Goal: Register for event/course

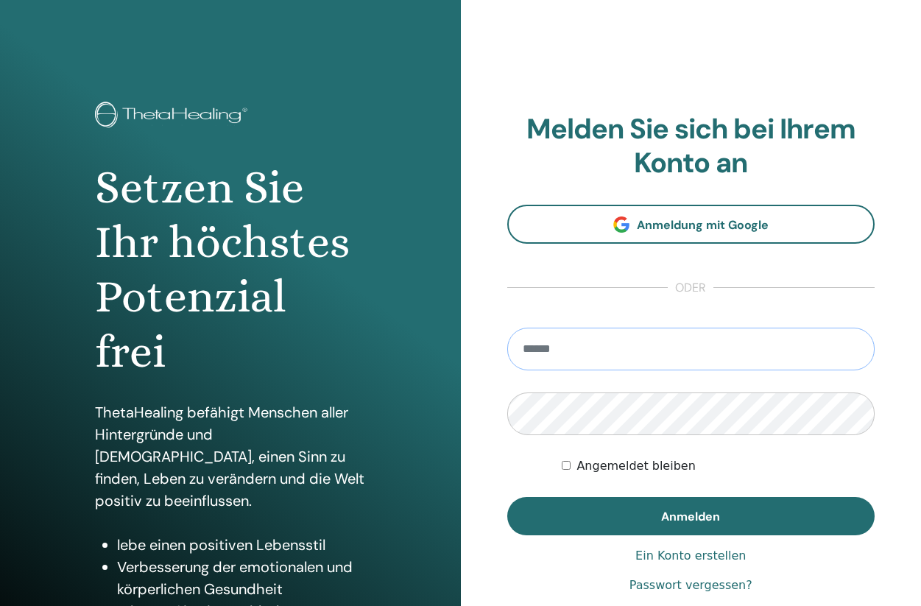
type input "**********"
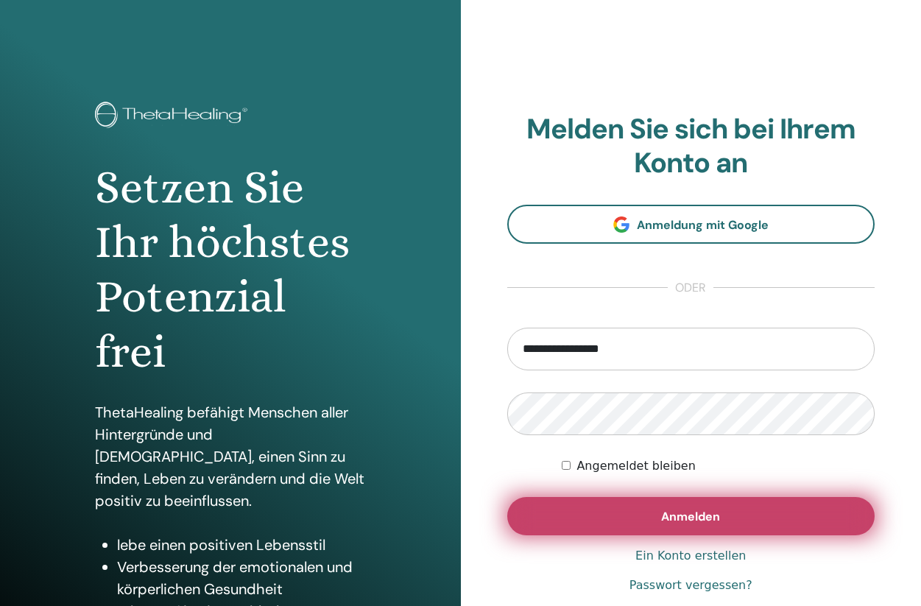
click at [631, 520] on button "Anmelden" at bounding box center [691, 516] width 368 height 38
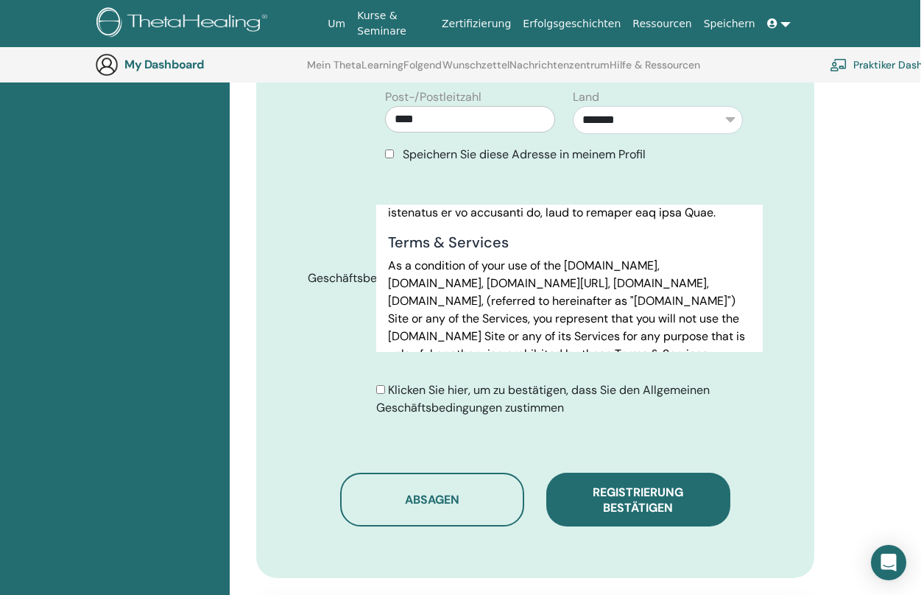
scroll to position [708, 1]
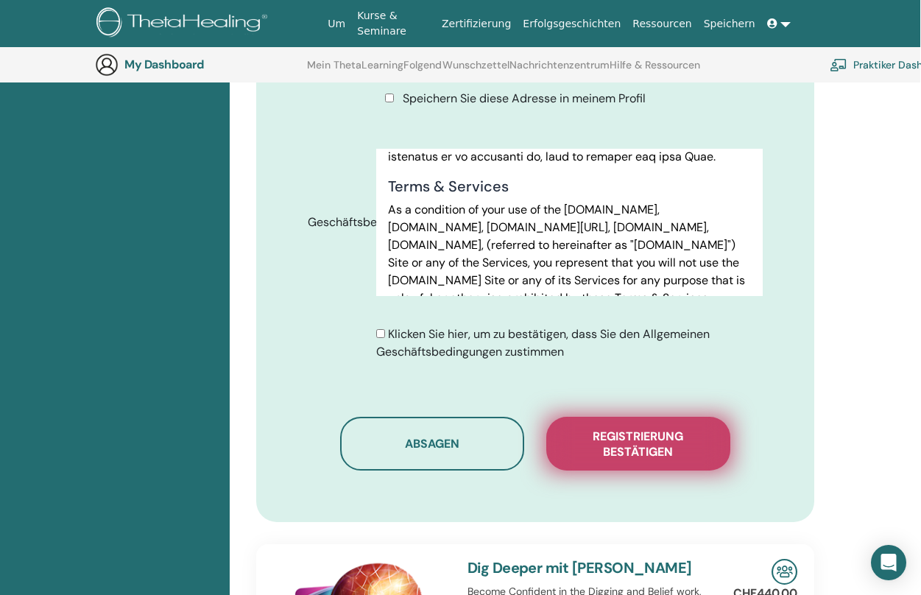
click at [608, 434] on span "Registrierung bestätigen" at bounding box center [638, 444] width 147 height 31
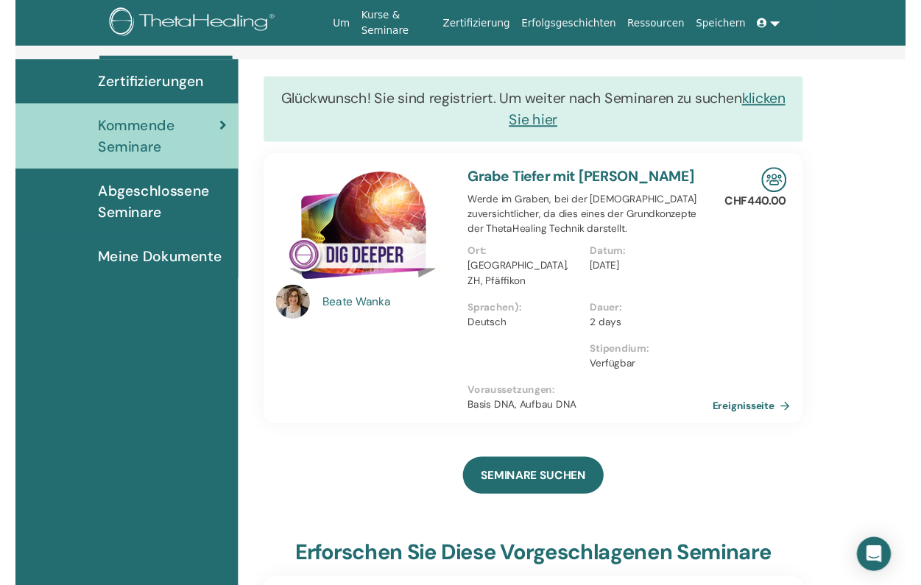
scroll to position [103, 0]
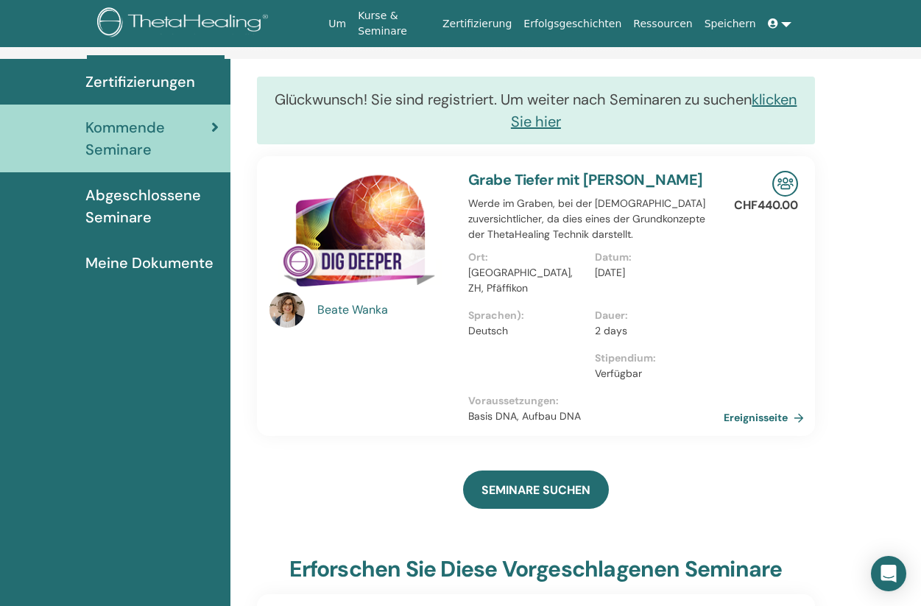
click at [776, 419] on link "Ereignisseite" at bounding box center [767, 417] width 86 height 22
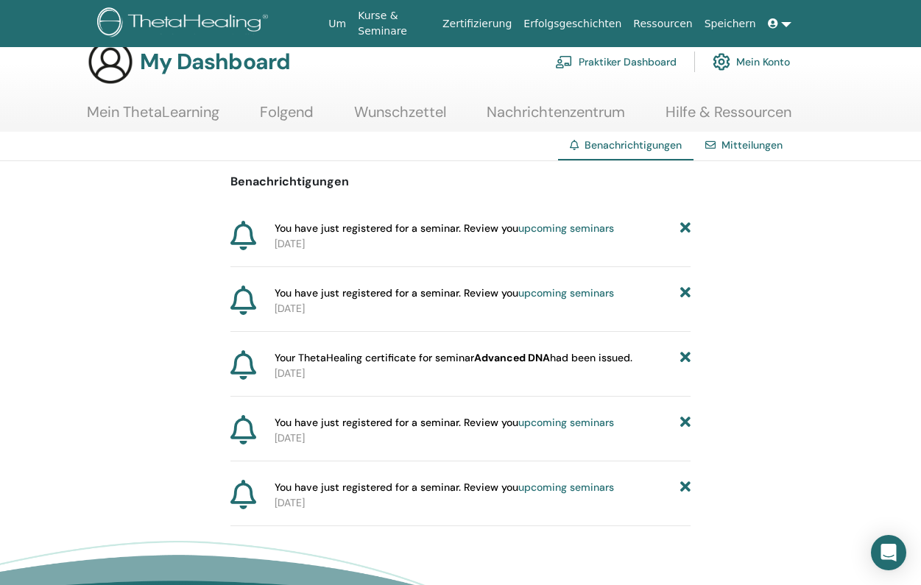
scroll to position [25, 0]
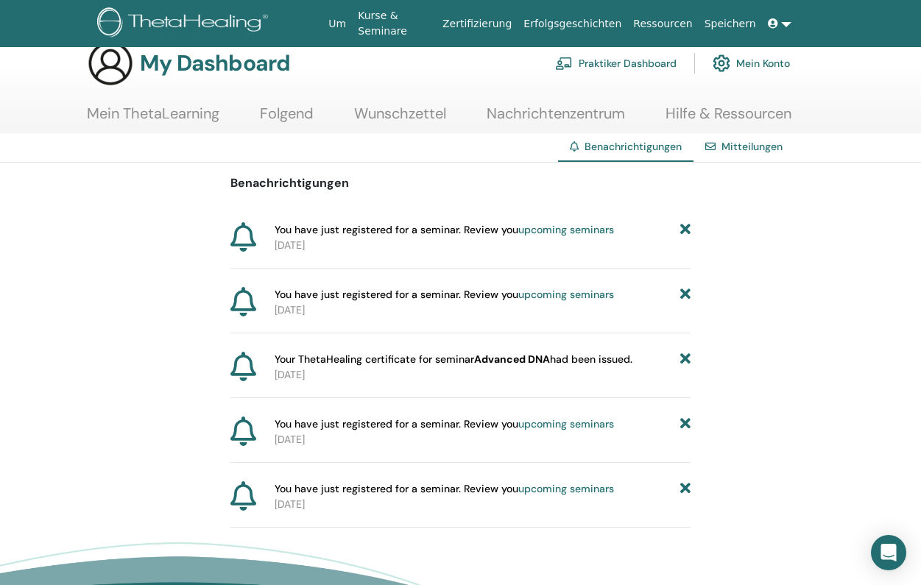
click at [441, 229] on span "You have just registered for a seminar. Review you upcoming seminars" at bounding box center [444, 229] width 339 height 15
